Goal: Use online tool/utility: Utilize a website feature to perform a specific function

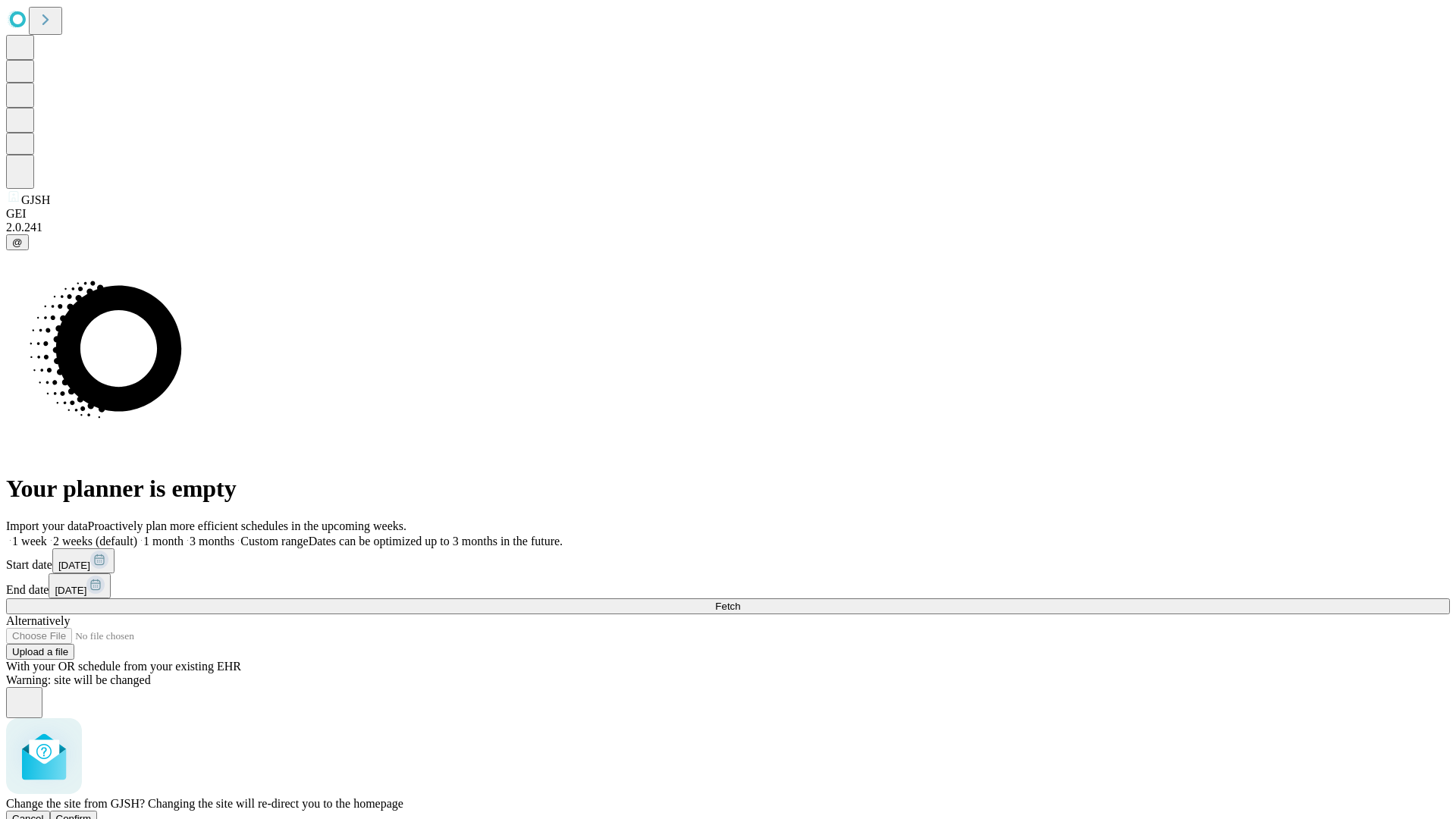
click at [92, 813] on span "Confirm" at bounding box center [74, 819] width 36 height 12
click at [47, 534] on label "1 week" at bounding box center [26, 541] width 41 height 13
click at [740, 601] on span "Fetch" at bounding box center [728, 606] width 25 height 12
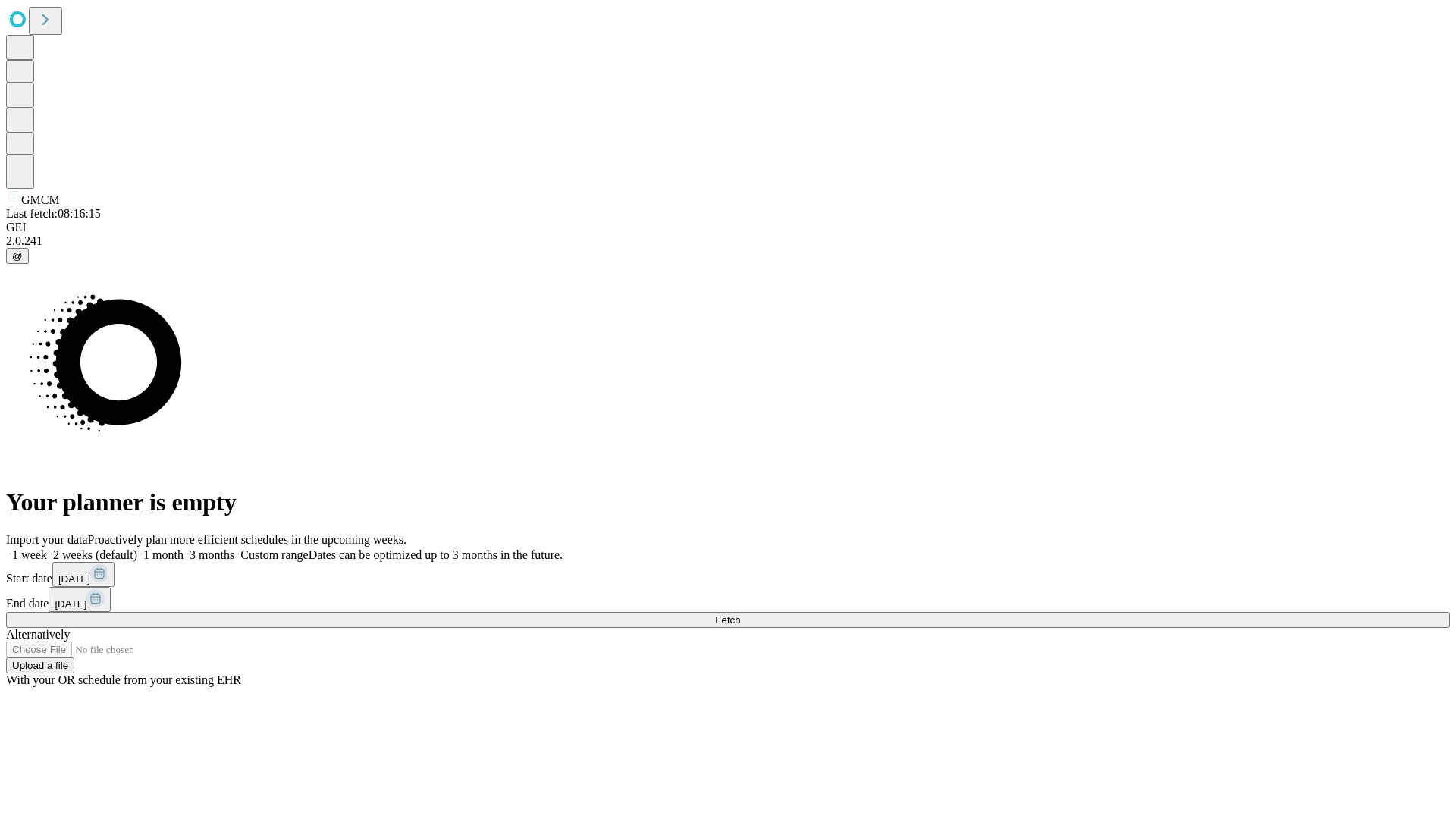
click at [47, 548] on label "1 week" at bounding box center [26, 555] width 41 height 13
click at [740, 615] on span "Fetch" at bounding box center [728, 620] width 25 height 12
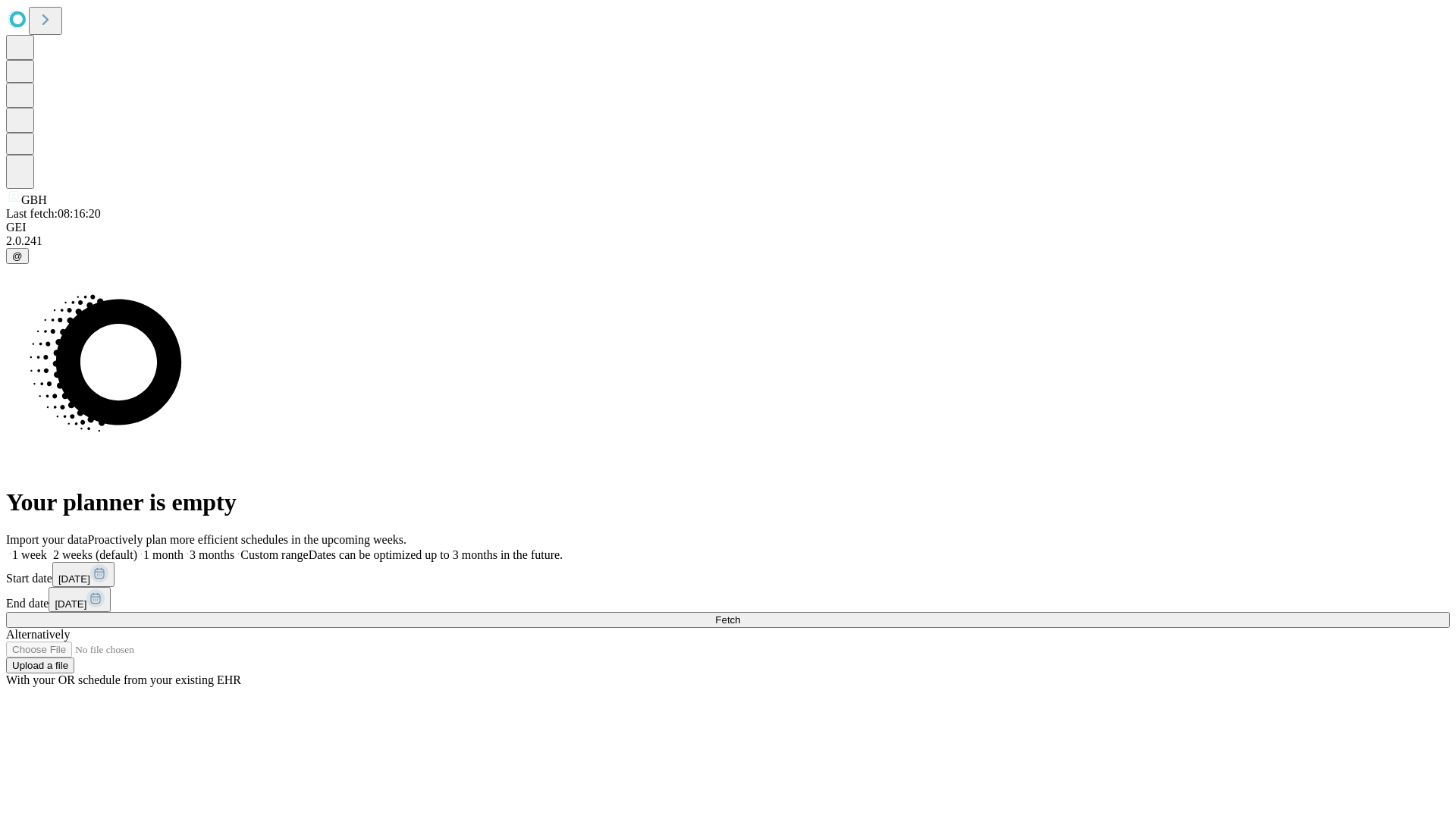
click at [47, 548] on label "1 week" at bounding box center [26, 555] width 41 height 13
click at [740, 615] on span "Fetch" at bounding box center [728, 620] width 25 height 12
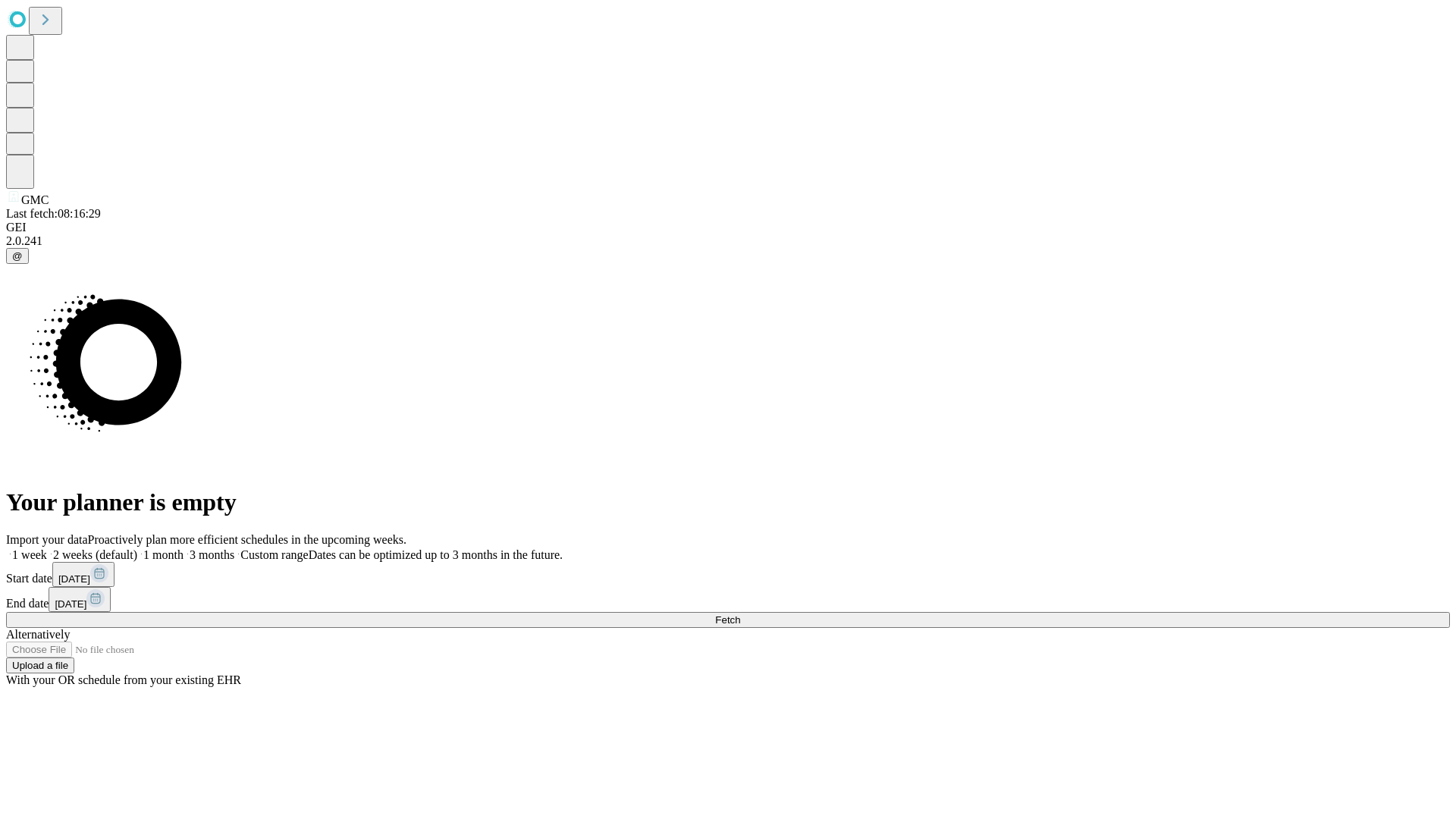
click at [47, 548] on label "1 week" at bounding box center [26, 555] width 41 height 13
click at [740, 615] on span "Fetch" at bounding box center [728, 620] width 25 height 12
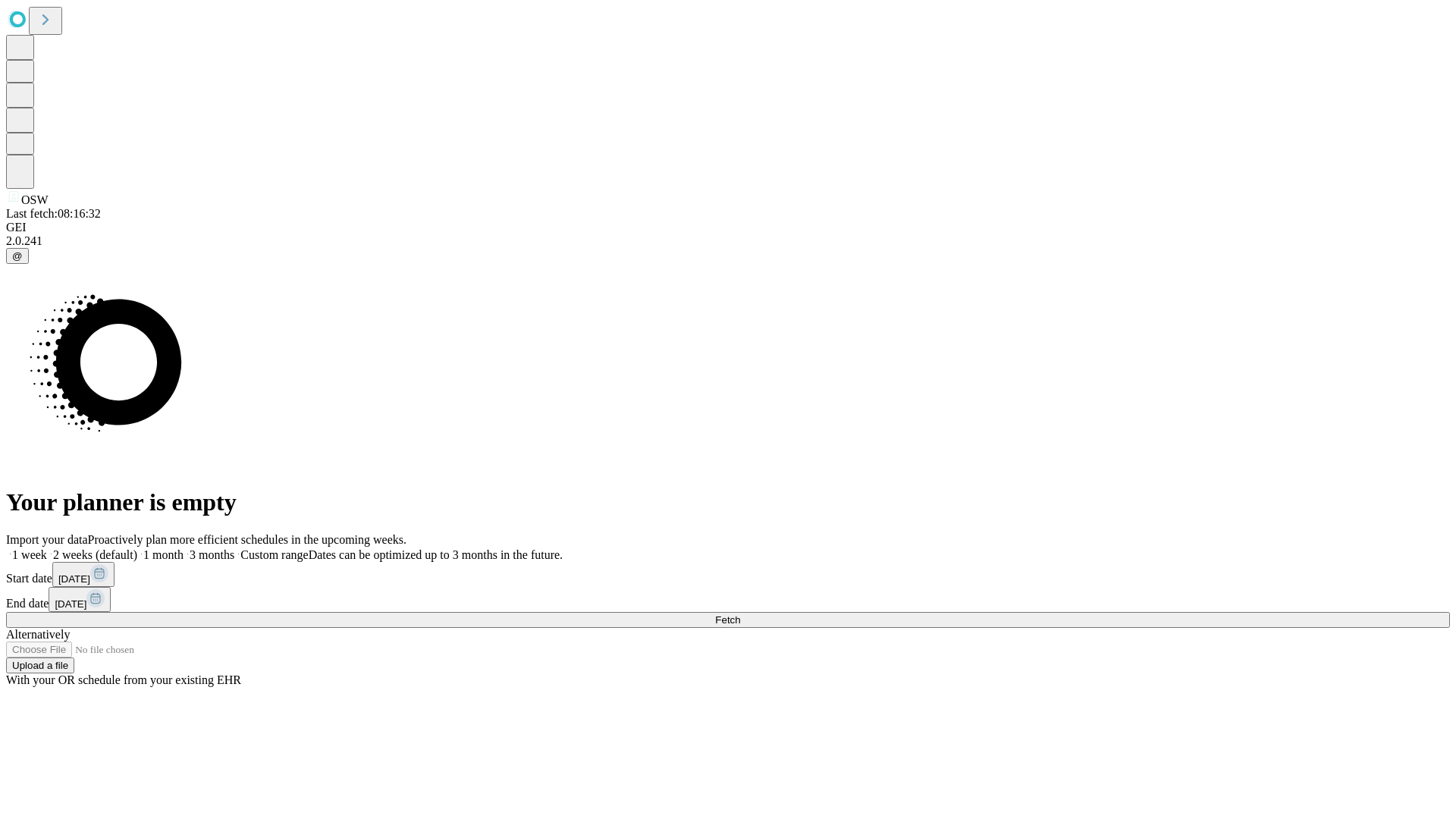
click at [47, 548] on label "1 week" at bounding box center [26, 555] width 41 height 13
click at [740, 615] on span "Fetch" at bounding box center [728, 620] width 25 height 12
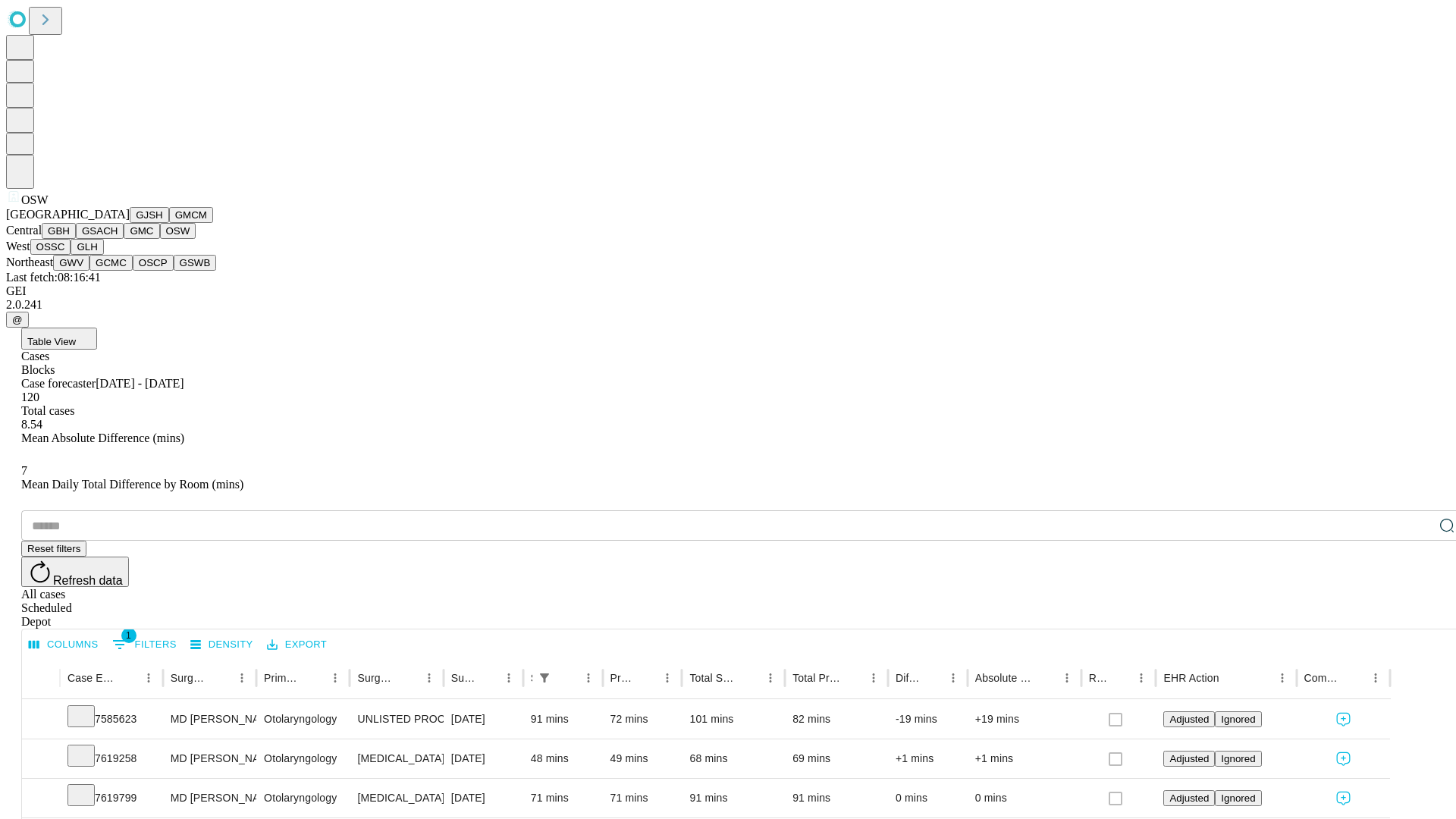
click at [71, 255] on button "OSSC" at bounding box center [51, 247] width 41 height 16
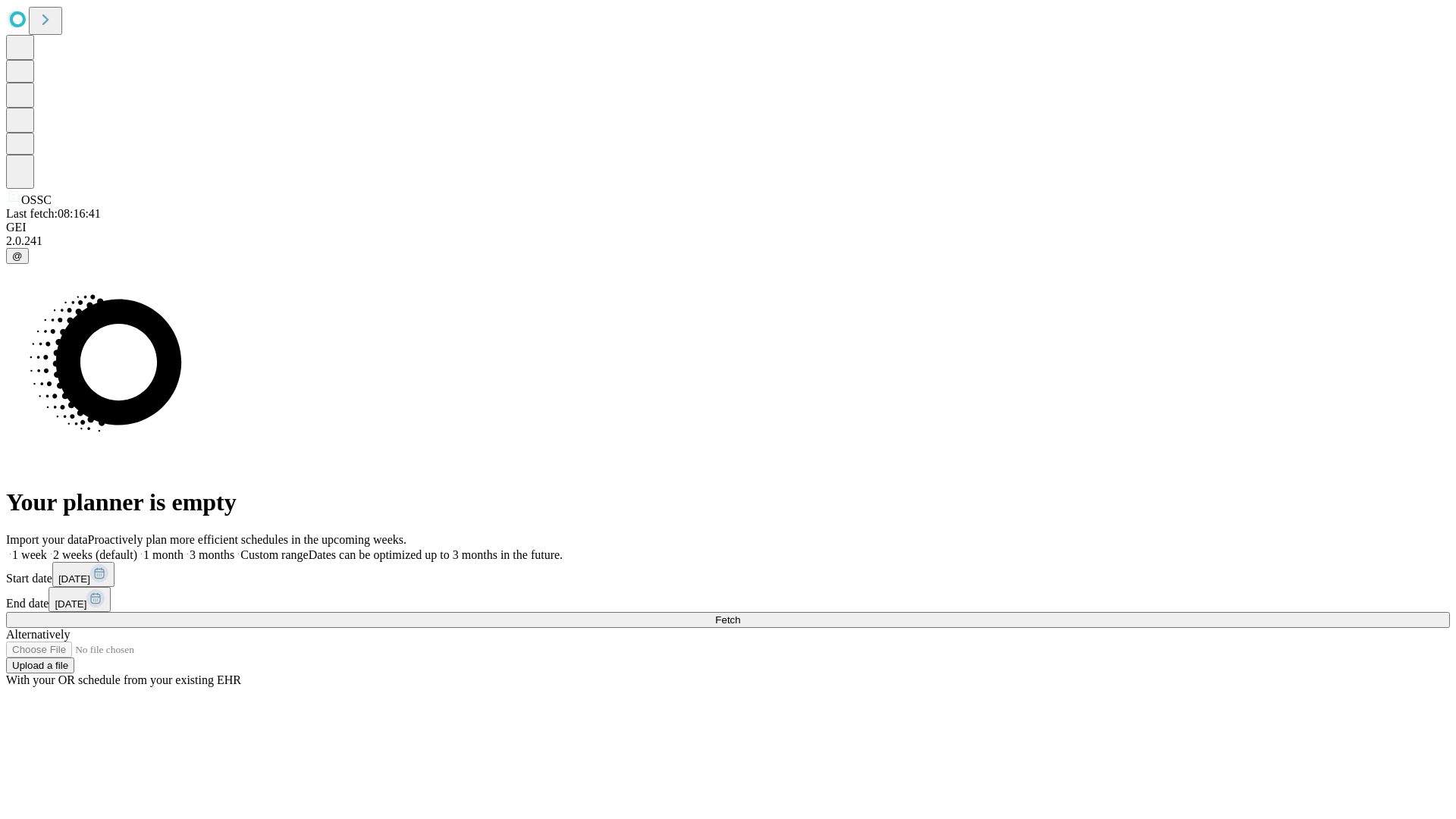
click at [47, 548] on label "1 week" at bounding box center [26, 555] width 41 height 13
click at [740, 615] on span "Fetch" at bounding box center [728, 620] width 25 height 12
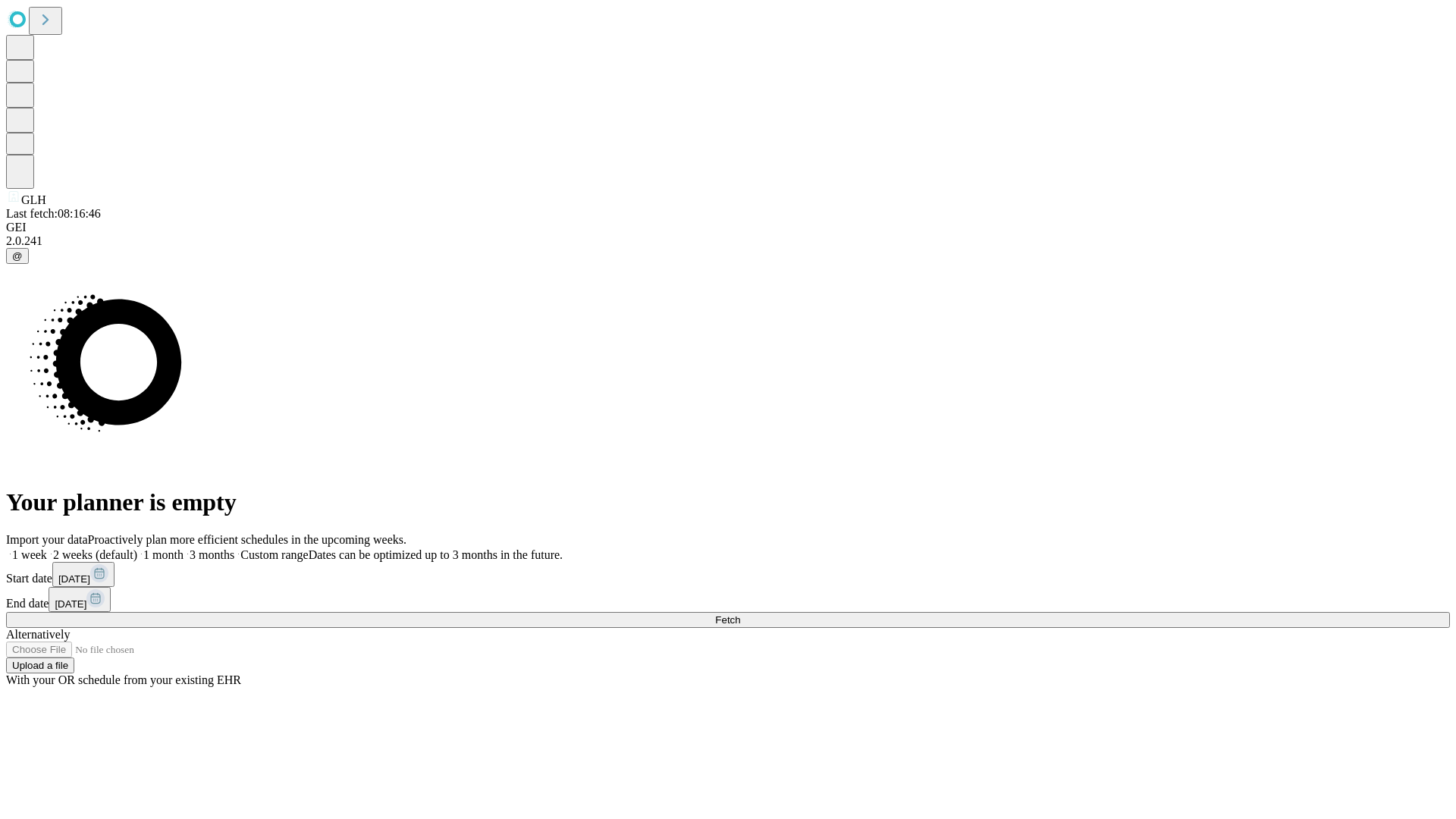
click at [47, 548] on label "1 week" at bounding box center [26, 555] width 41 height 13
click at [740, 615] on span "Fetch" at bounding box center [728, 620] width 25 height 12
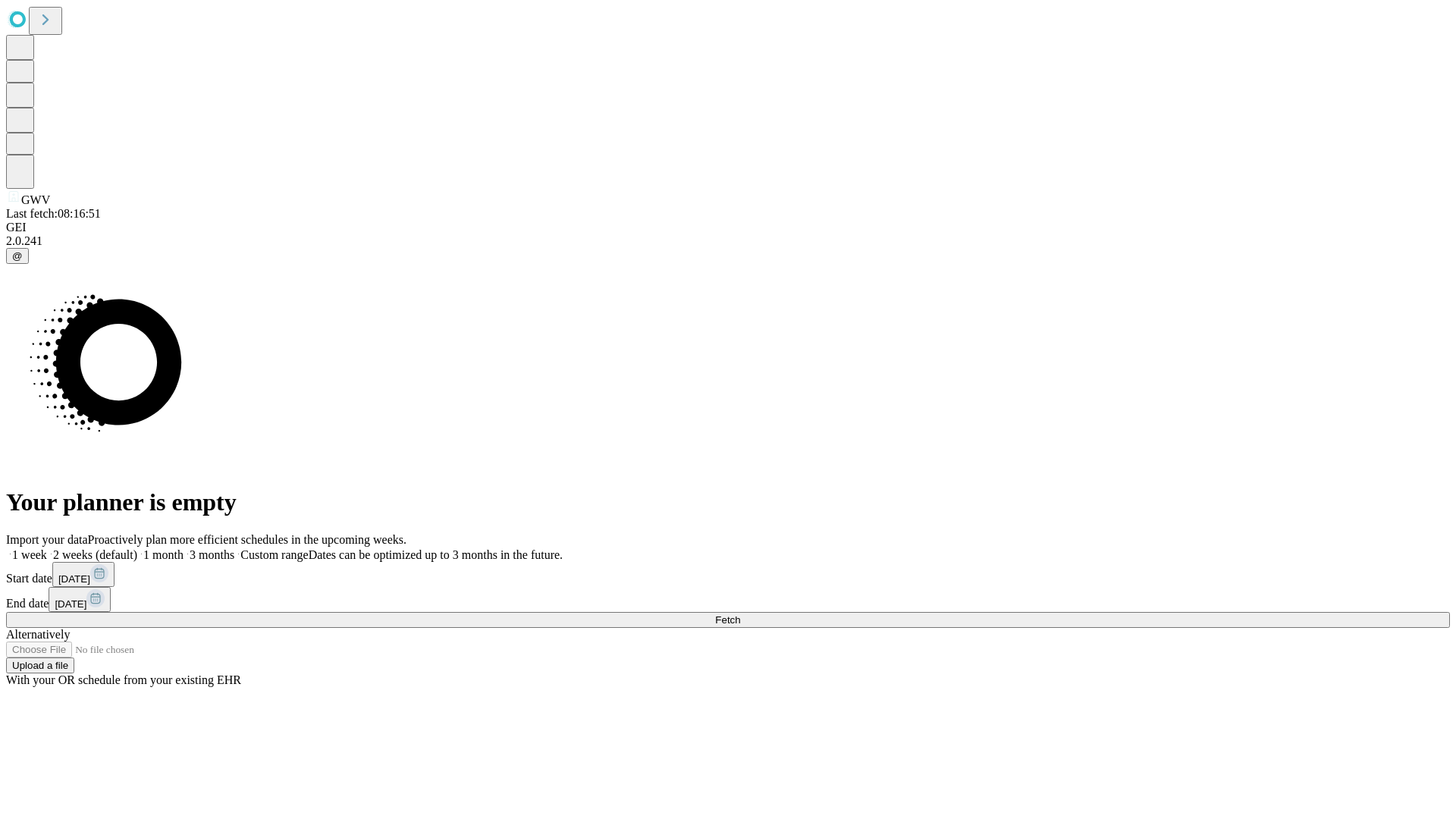
click at [47, 548] on label "1 week" at bounding box center [26, 555] width 41 height 13
click at [740, 615] on span "Fetch" at bounding box center [728, 620] width 25 height 12
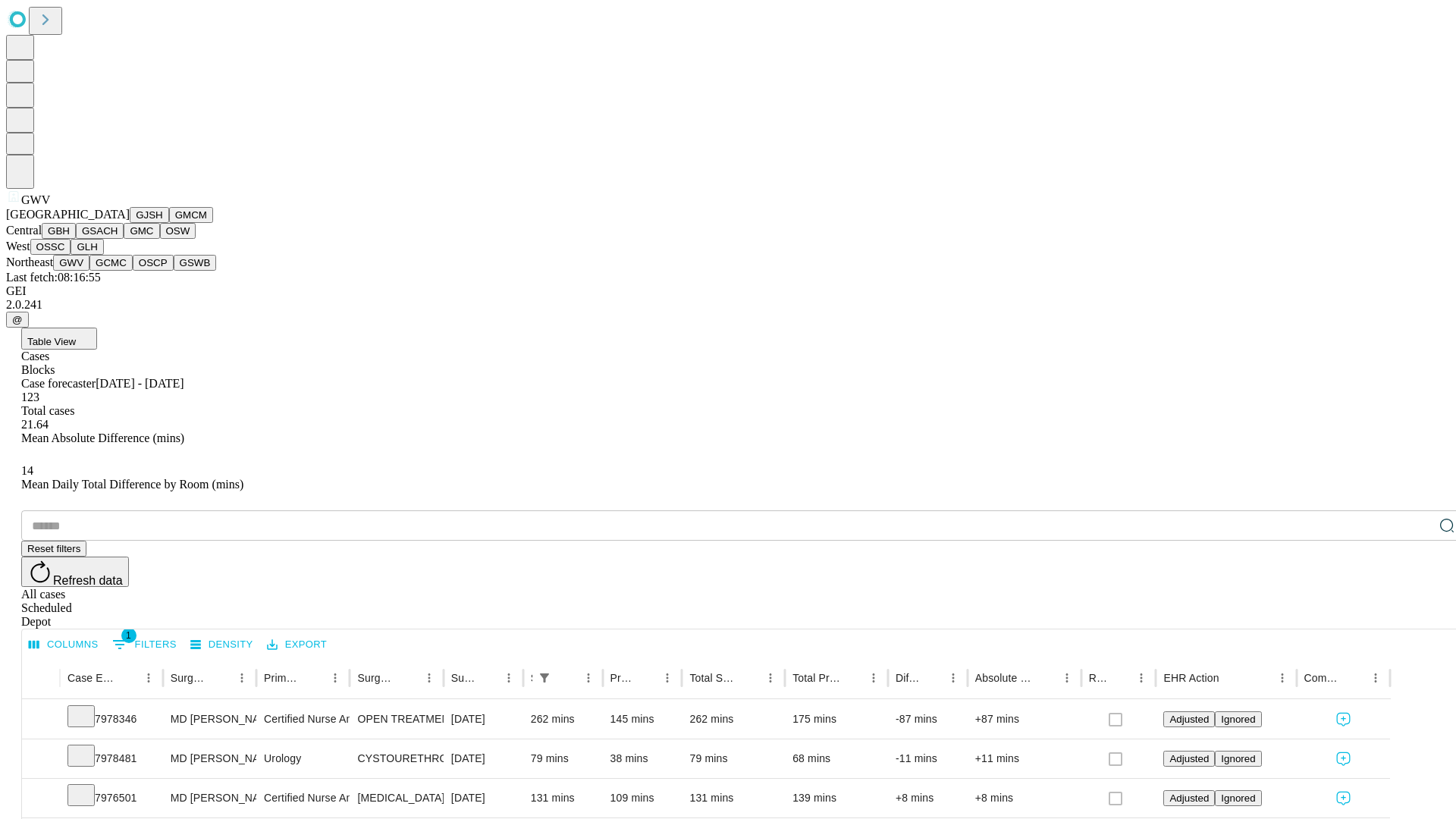
click at [117, 271] on button "GCMC" at bounding box center [111, 262] width 43 height 16
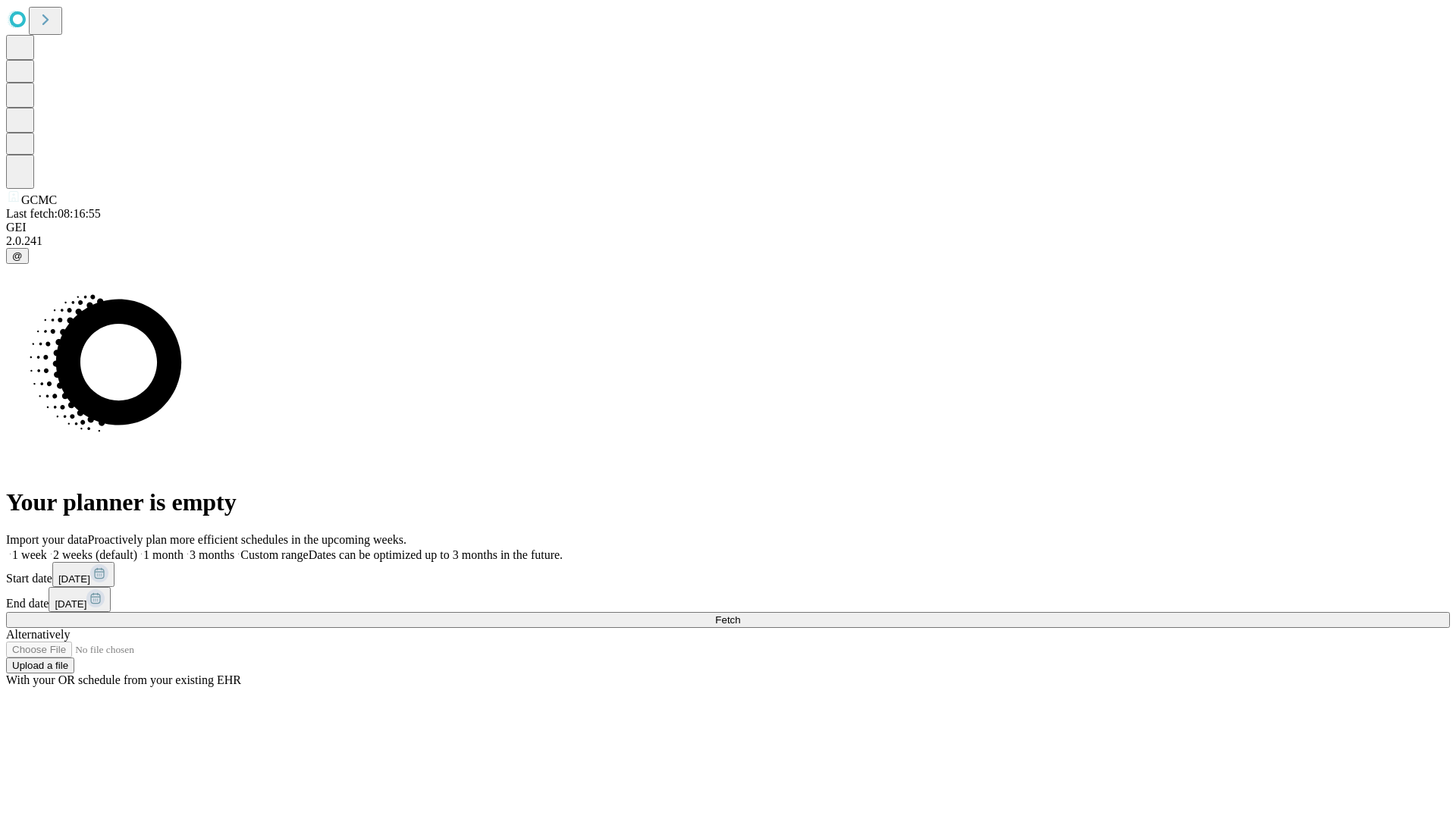
click at [740, 615] on span "Fetch" at bounding box center [728, 620] width 25 height 12
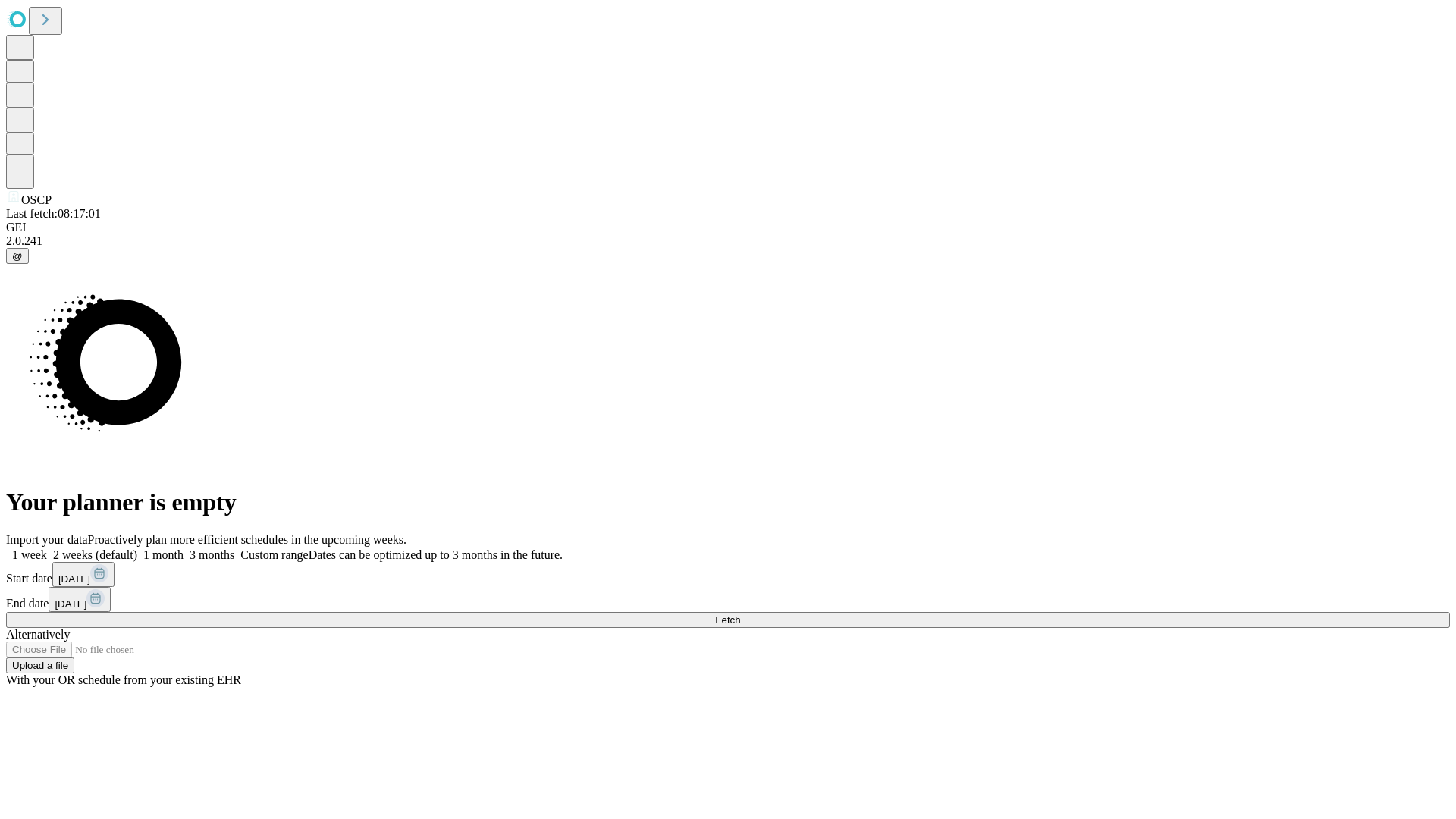
click at [47, 548] on label "1 week" at bounding box center [26, 555] width 41 height 13
click at [740, 615] on span "Fetch" at bounding box center [728, 620] width 25 height 12
